Goal: Transaction & Acquisition: Obtain resource

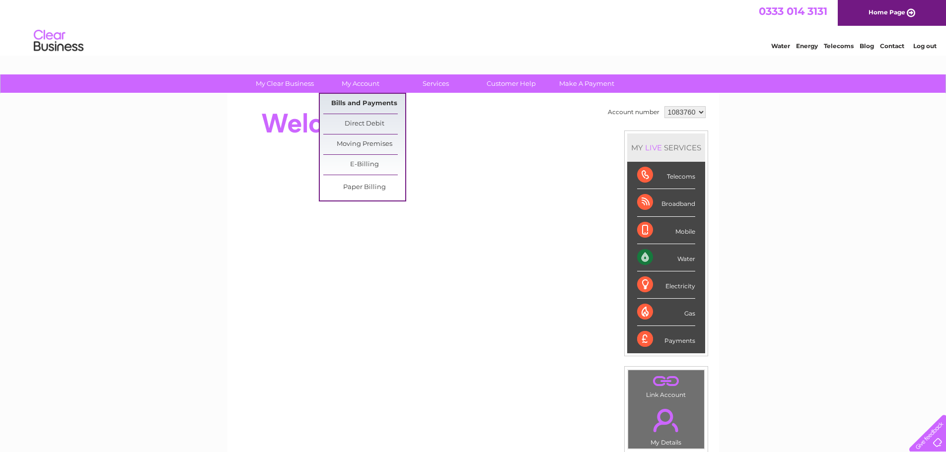
click at [371, 107] on link "Bills and Payments" at bounding box center [364, 104] width 82 height 20
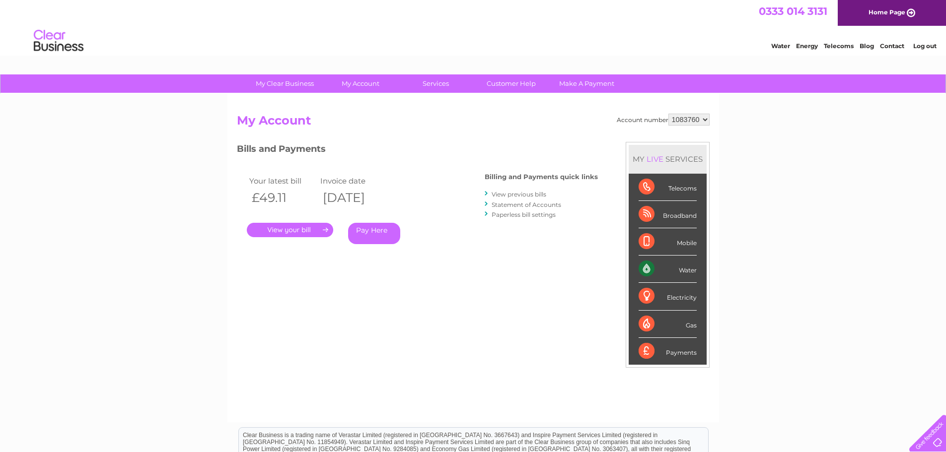
click at [289, 235] on link "." at bounding box center [290, 230] width 86 height 14
click at [296, 230] on link "." at bounding box center [290, 230] width 86 height 14
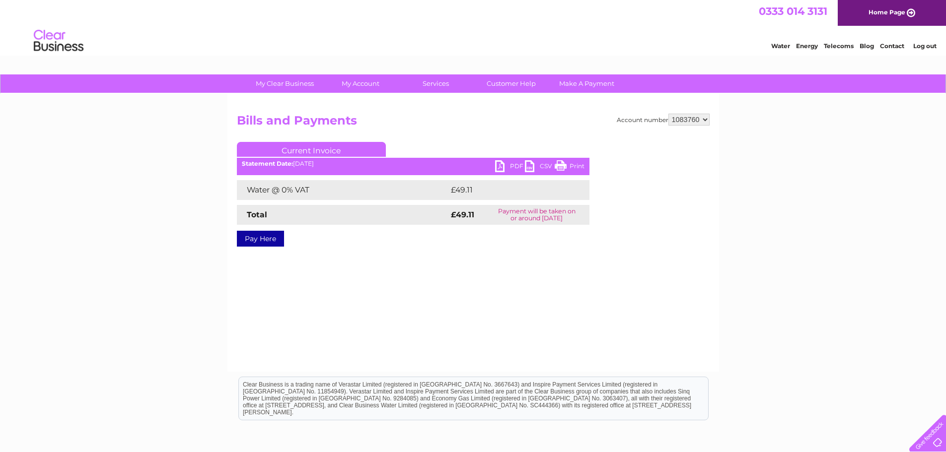
click at [512, 168] on link "PDF" at bounding box center [510, 167] width 30 height 14
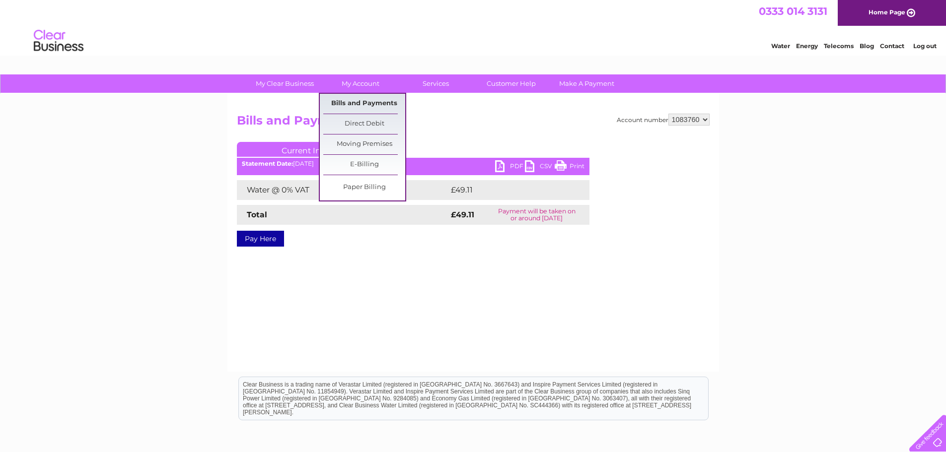
click at [358, 99] on link "Bills and Payments" at bounding box center [364, 104] width 82 height 20
click at [369, 106] on link "Bills and Payments" at bounding box center [364, 104] width 82 height 20
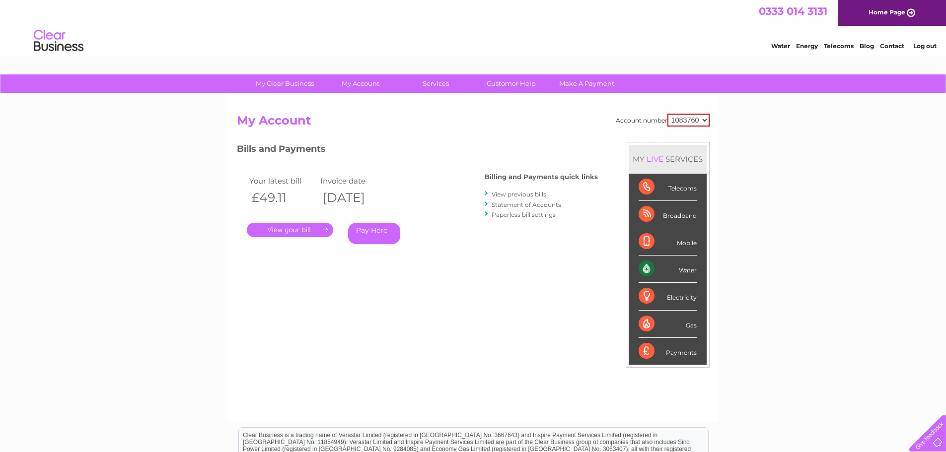
scroll to position [99, 0]
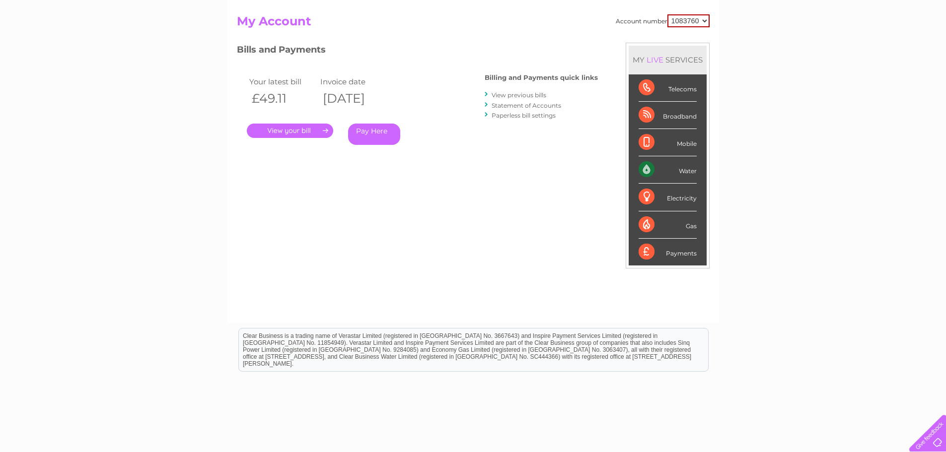
click at [534, 96] on link "View previous bills" at bounding box center [519, 94] width 55 height 7
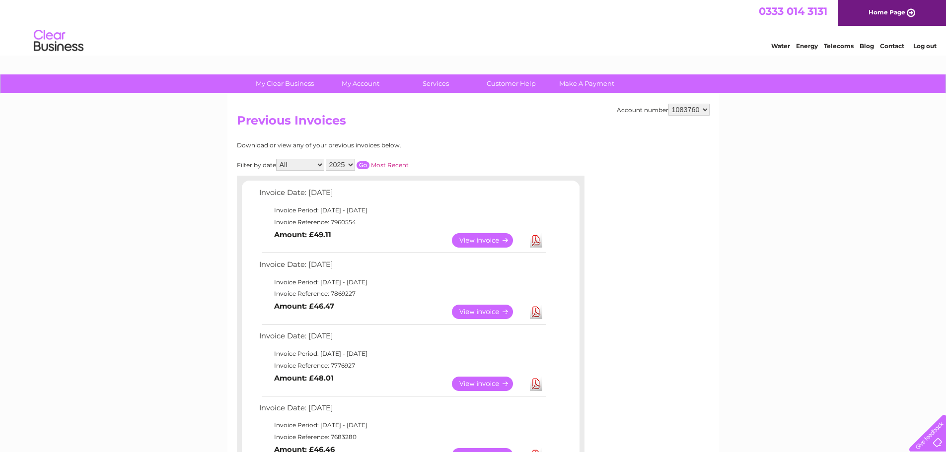
click at [486, 308] on link "View" at bounding box center [488, 312] width 73 height 14
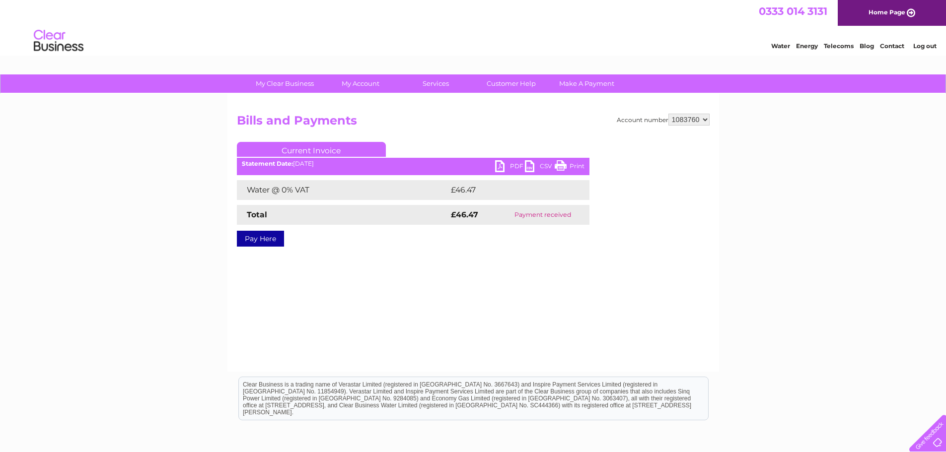
click at [506, 165] on link "PDF" at bounding box center [510, 167] width 30 height 14
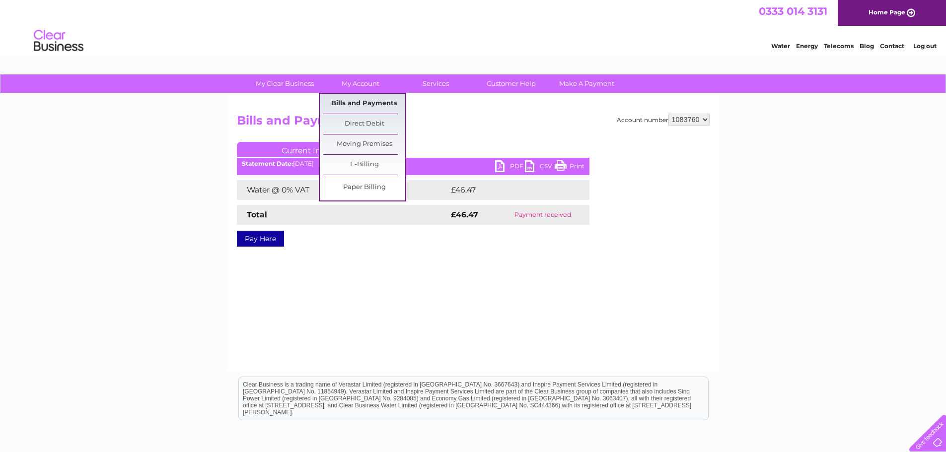
click at [364, 103] on link "Bills and Payments" at bounding box center [364, 104] width 82 height 20
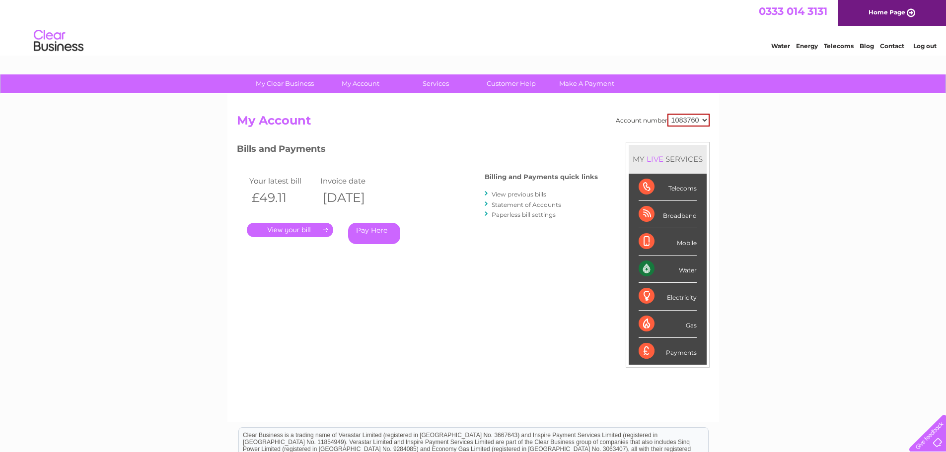
click at [535, 199] on li "View previous bills" at bounding box center [541, 194] width 113 height 10
click at [534, 189] on div "Billing and Payments quick links View previous bills Statement of Accounts Pape…" at bounding box center [541, 196] width 113 height 65
click at [531, 196] on link "View previous bills" at bounding box center [519, 194] width 55 height 7
click at [531, 195] on link "View previous bills" at bounding box center [519, 194] width 55 height 7
click at [535, 192] on link "View previous bills" at bounding box center [519, 194] width 55 height 7
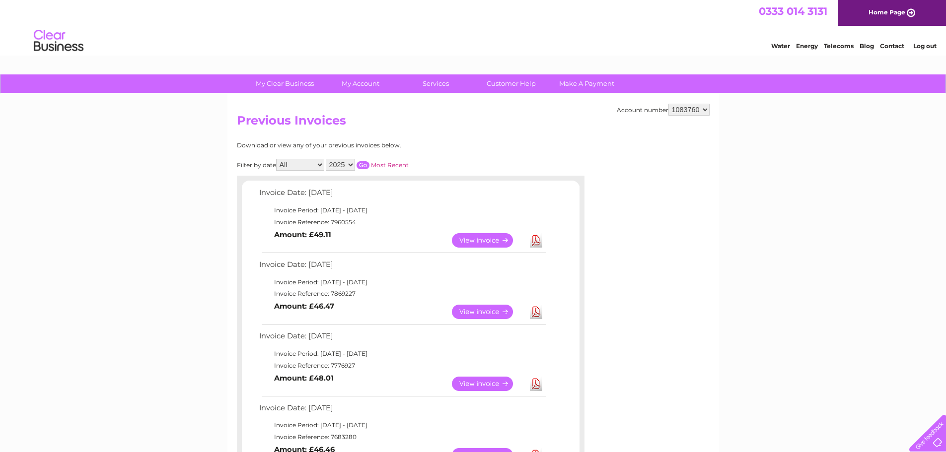
scroll to position [50, 0]
